Goal: Navigation & Orientation: Find specific page/section

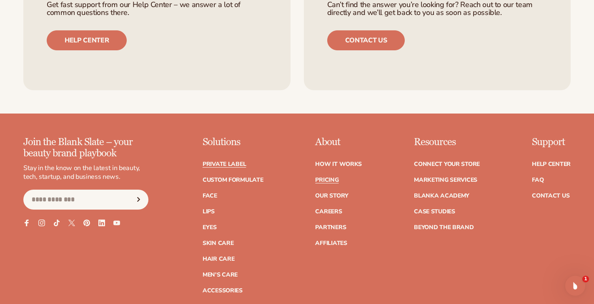
click at [238, 162] on link "Private label" at bounding box center [223, 165] width 43 height 6
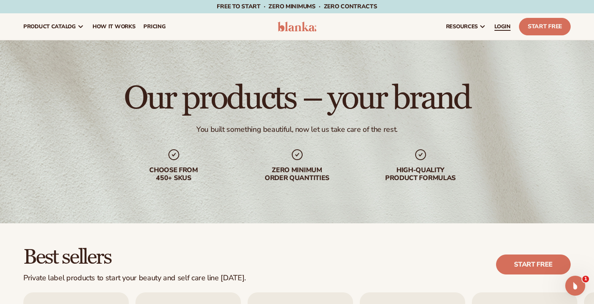
click at [494, 25] on span "LOGIN" at bounding box center [502, 26] width 16 height 7
